Goal: Navigation & Orientation: Find specific page/section

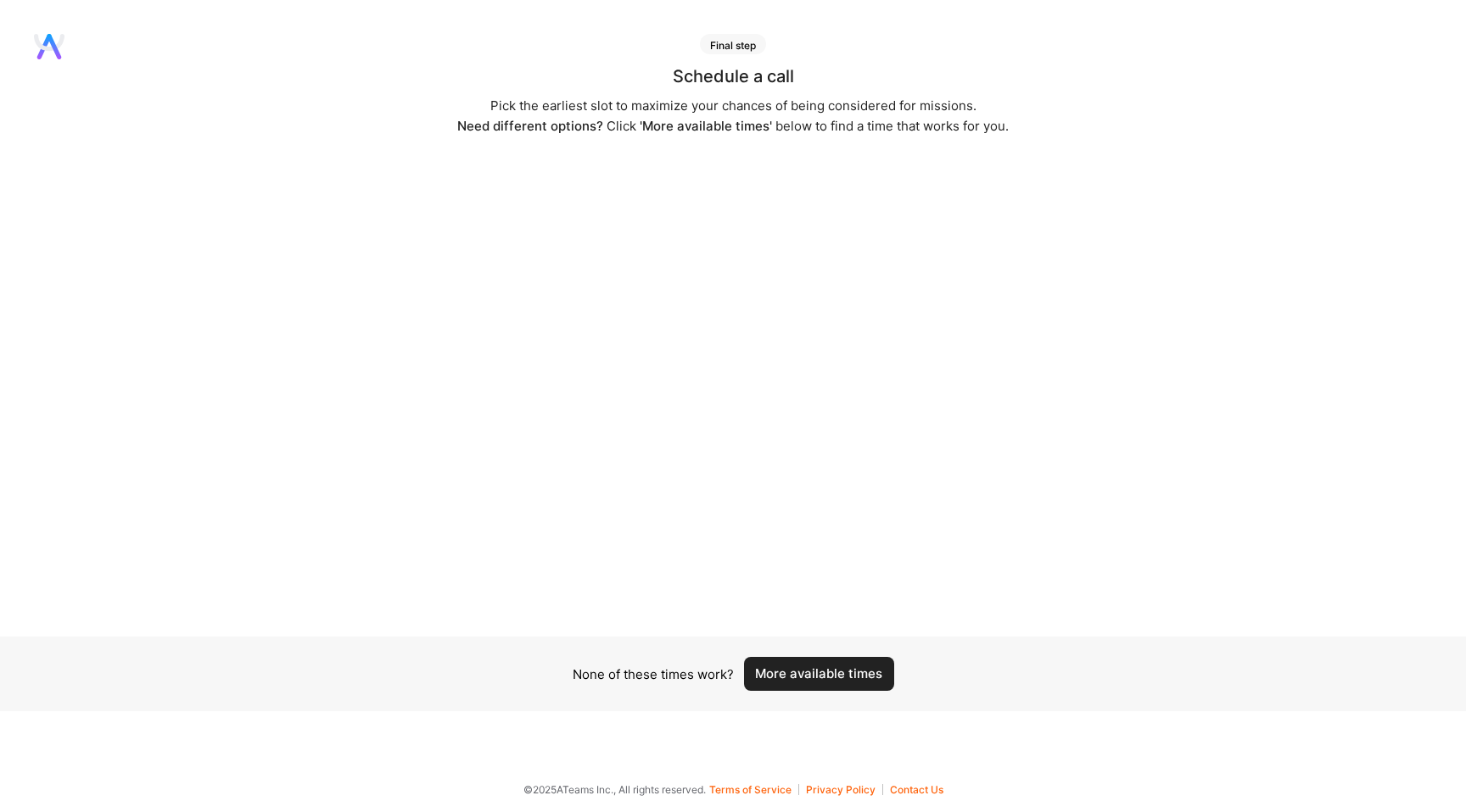
click at [804, 675] on button "More available times" at bounding box center [819, 673] width 150 height 34
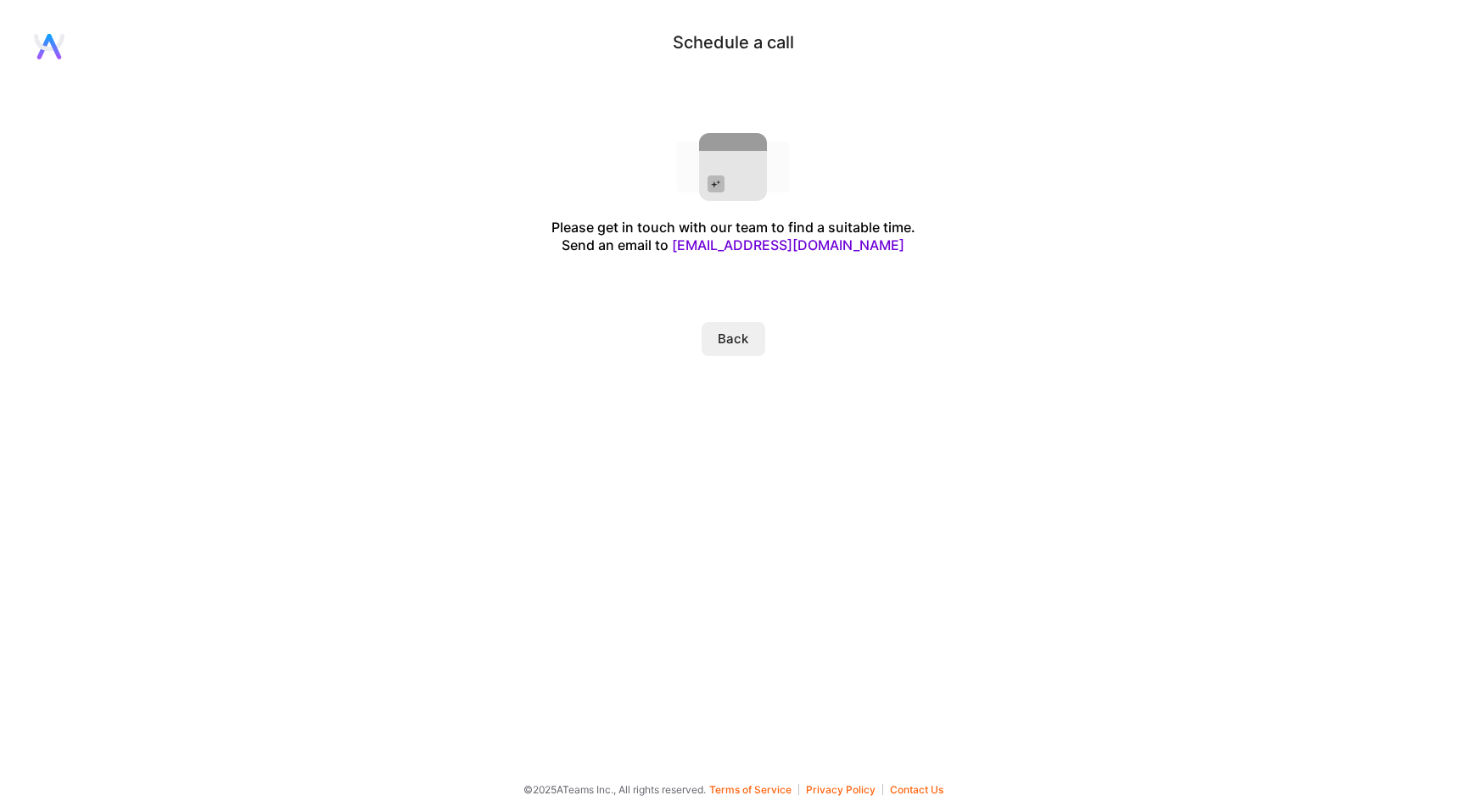
click at [723, 340] on button "Back" at bounding box center [733, 338] width 64 height 34
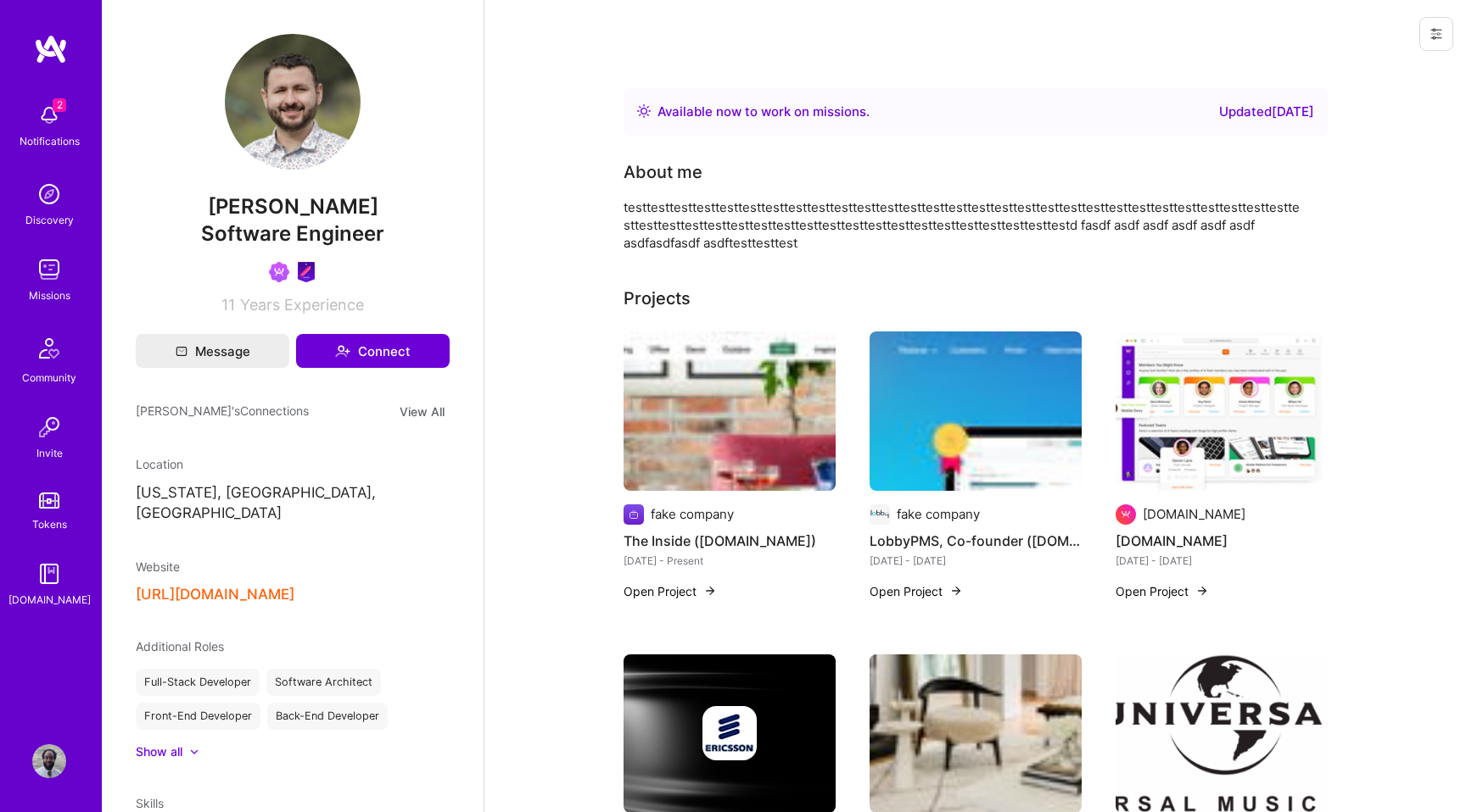
click at [1438, 39] on icon at bounding box center [1436, 34] width 14 height 14
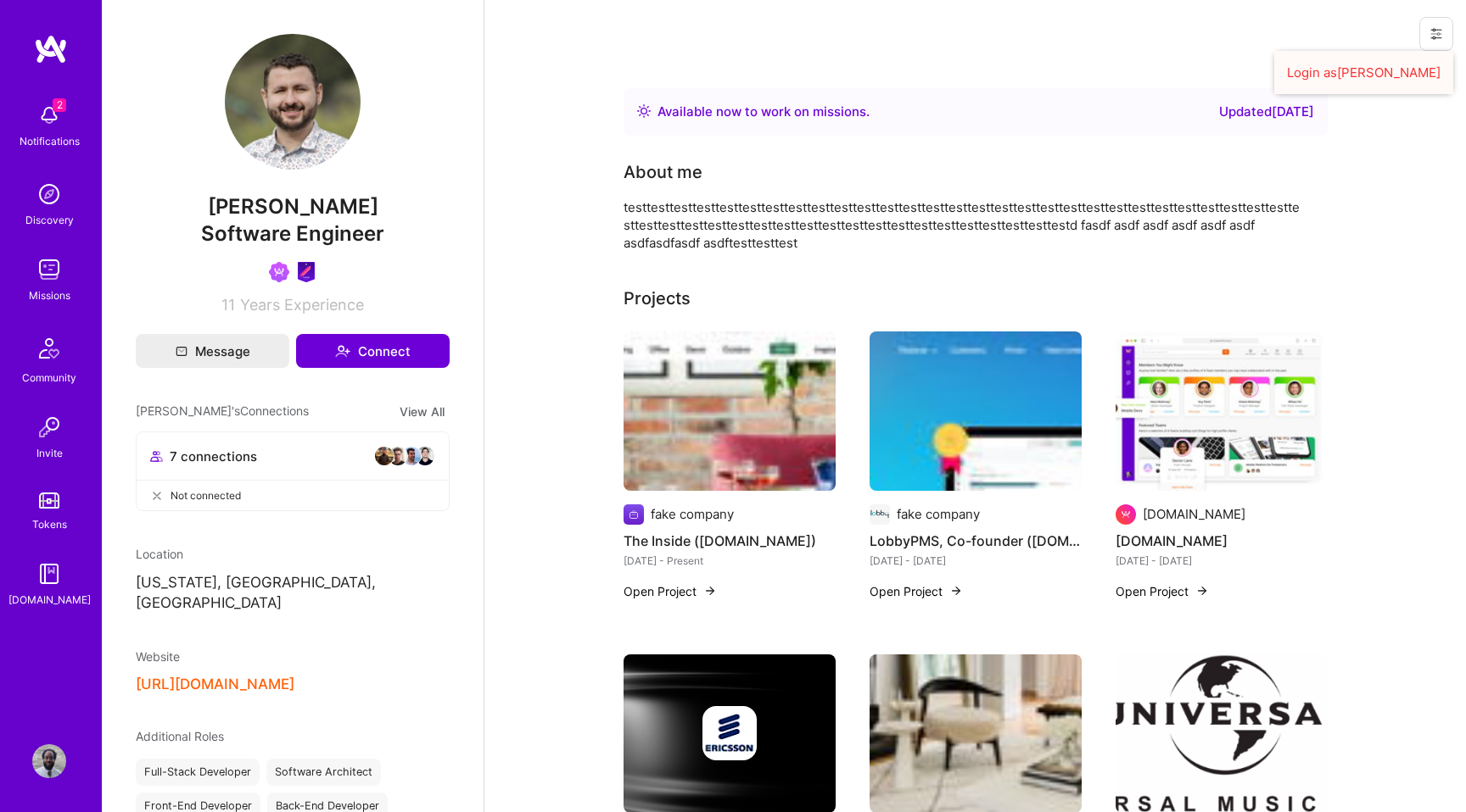
click at [1392, 62] on button "Login as Luis F." at bounding box center [1363, 72] width 179 height 43
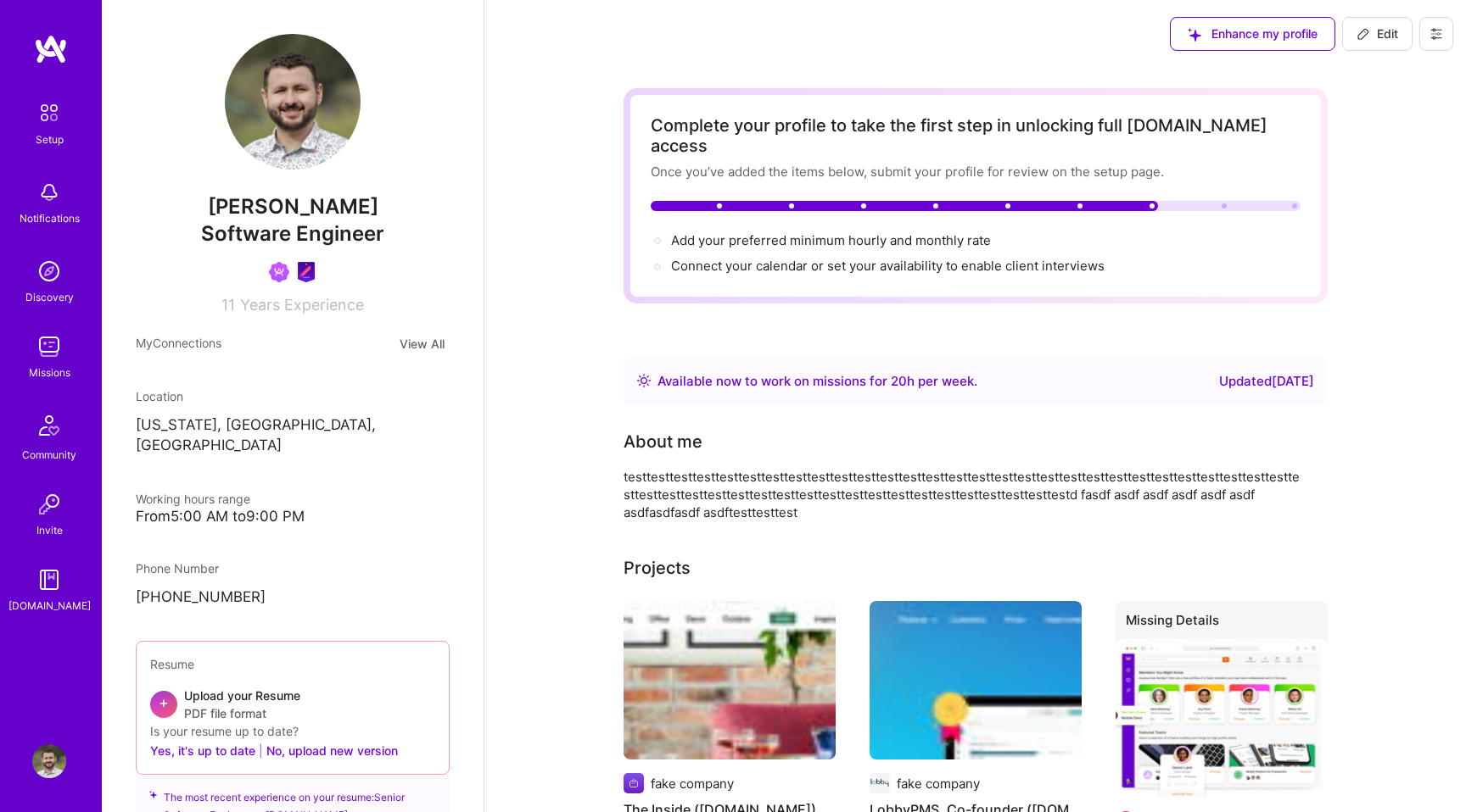
click at [29, 764] on link "Profile" at bounding box center [48, 761] width 42 height 34
